Goal: Task Accomplishment & Management: Use online tool/utility

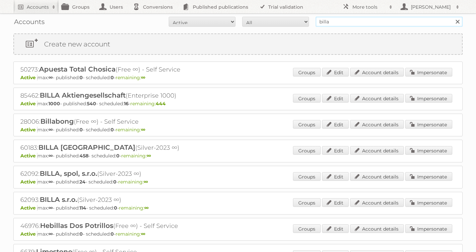
click at [336, 23] on input "billa" at bounding box center [389, 22] width 147 height 10
type input "disney"
click at [452, 17] on input "Search" at bounding box center [457, 22] width 10 height 10
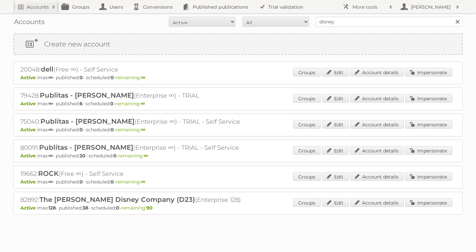
click at [432, 195] on div "82892: The [PERSON_NAME] Disney Company (D23) (Enterprise 128) Active max: 128 …" at bounding box center [237, 203] width 449 height 23
click at [427, 198] on link "Impersonate" at bounding box center [428, 202] width 47 height 9
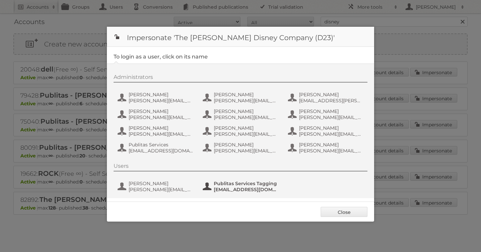
click at [234, 184] on span "Publitas Services Tagging" at bounding box center [246, 183] width 65 height 6
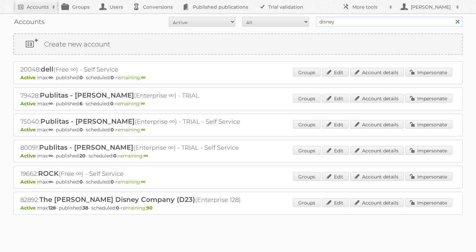
click at [344, 20] on input "disney" at bounding box center [389, 22] width 147 height 10
type input "etos"
click at [452, 17] on input "Search" at bounding box center [457, 22] width 10 height 10
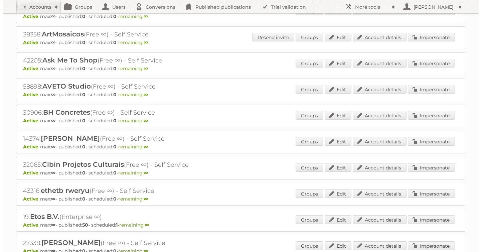
scroll to position [62, 0]
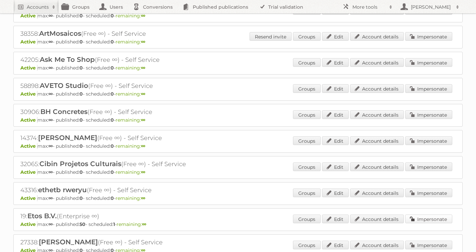
click at [429, 220] on link "Impersonate" at bounding box center [428, 219] width 47 height 9
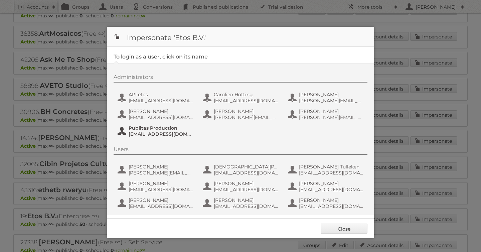
click at [166, 131] on span "fs+etos@publitas.com" at bounding box center [161, 134] width 65 height 6
